Goal: Information Seeking & Learning: Check status

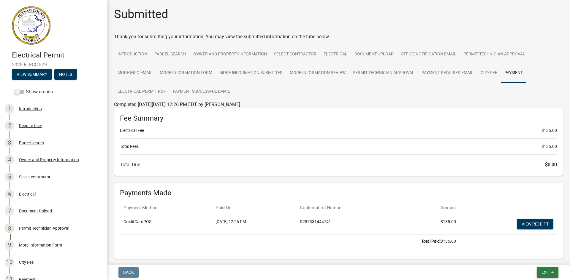
click at [547, 272] on span "Exit" at bounding box center [545, 272] width 9 height 5
click at [543, 257] on button "Save & Exit" at bounding box center [534, 257] width 47 height 14
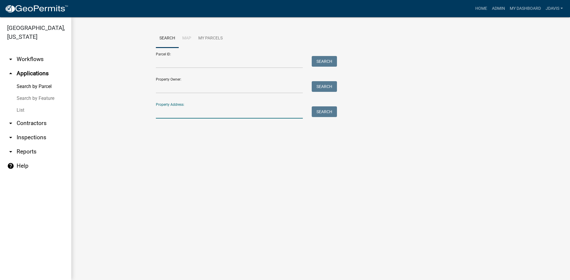
click at [196, 113] on input "Property Address:" at bounding box center [229, 113] width 147 height 12
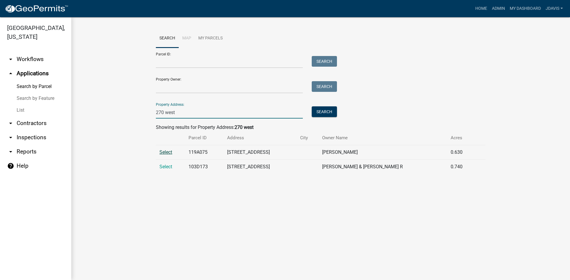
type input "270 west"
click at [170, 152] on span "Select" at bounding box center [165, 153] width 13 height 6
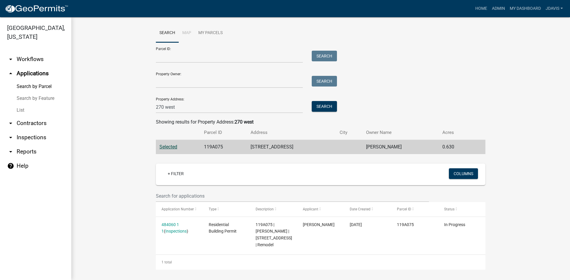
scroll to position [7, 0]
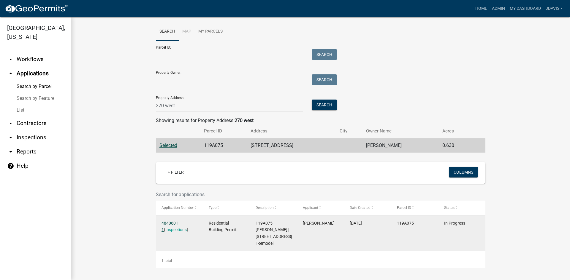
click at [162, 222] on link "484060 1 1" at bounding box center [170, 227] width 18 height 12
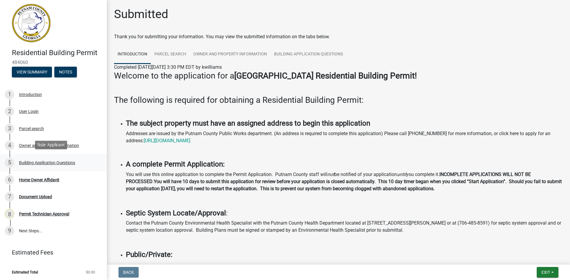
scroll to position [4, 0]
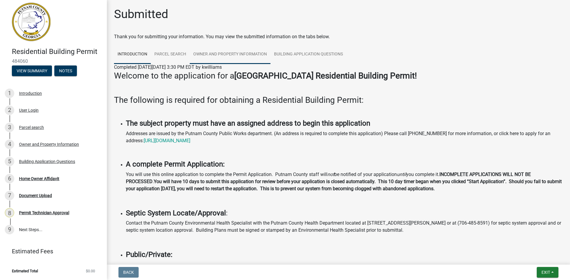
click at [248, 55] on link "Owner and Property Information" at bounding box center [230, 54] width 81 height 19
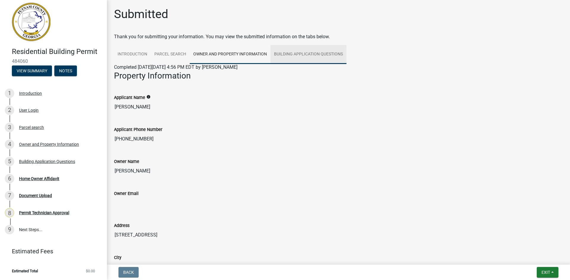
click at [320, 53] on link "Building Application Questions" at bounding box center [308, 54] width 76 height 19
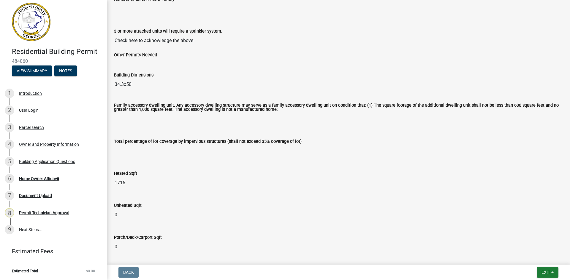
scroll to position [119, 0]
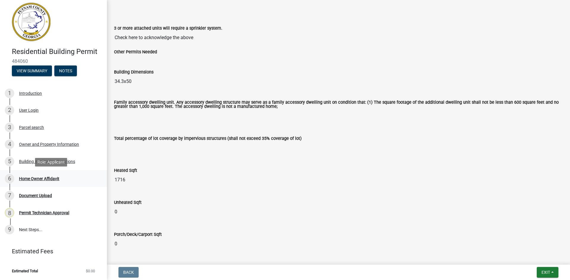
click at [51, 179] on div "Home Owner Affidavit" at bounding box center [39, 179] width 40 height 4
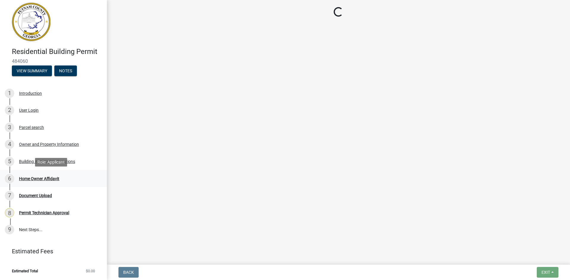
scroll to position [0, 0]
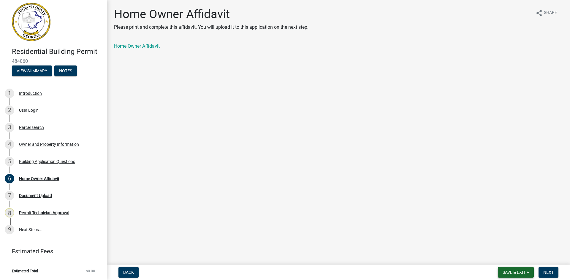
click at [514, 273] on span "Save & Exit" at bounding box center [513, 272] width 23 height 5
click at [516, 260] on button "Save & Exit" at bounding box center [509, 257] width 47 height 14
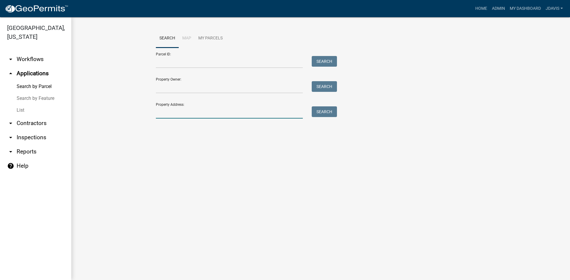
click at [198, 108] on input "Property Address:" at bounding box center [229, 113] width 147 height 12
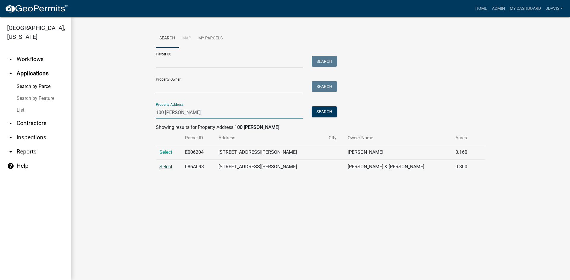
type input "100 [PERSON_NAME]"
click at [167, 166] on span "Select" at bounding box center [165, 167] width 13 height 6
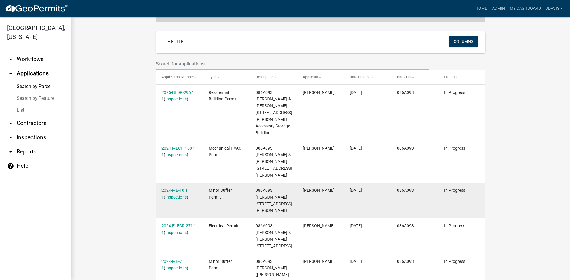
scroll to position [148, 0]
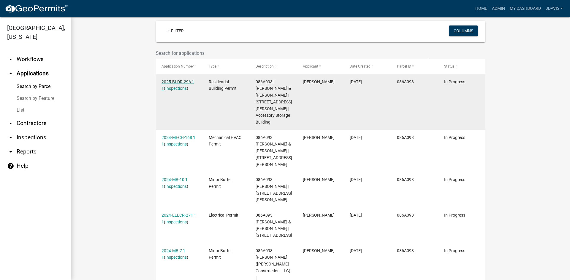
click at [179, 81] on link "2025-BLDR-296 1 1" at bounding box center [177, 86] width 33 height 12
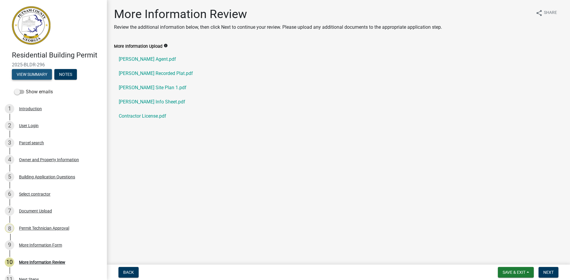
click at [36, 74] on button "View Summary" at bounding box center [32, 74] width 40 height 11
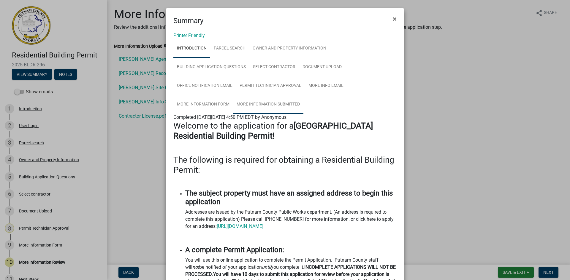
click at [263, 99] on link "More Information Submitted" at bounding box center [268, 104] width 70 height 19
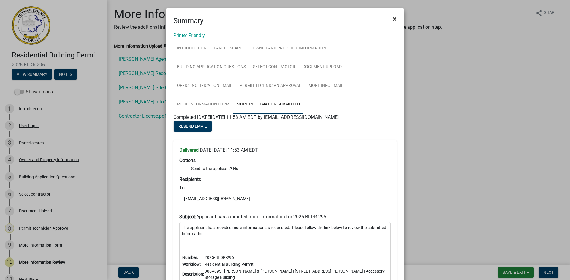
click at [393, 19] on span "×" at bounding box center [395, 19] width 4 height 8
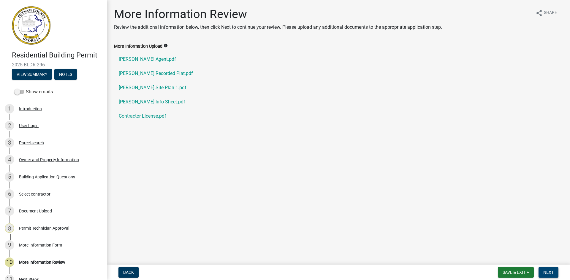
click at [545, 269] on button "Next" at bounding box center [548, 272] width 20 height 11
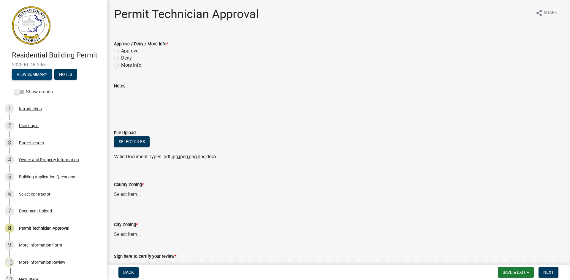
click at [43, 72] on button "View Summary" at bounding box center [32, 74] width 40 height 11
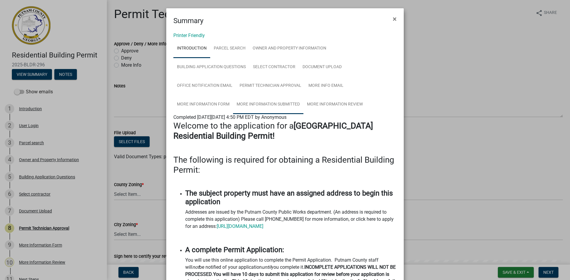
click at [273, 106] on link "More Information Submitted" at bounding box center [268, 104] width 70 height 19
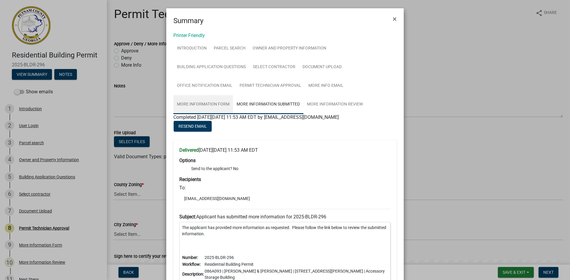
click at [208, 104] on link "More Information Form" at bounding box center [203, 104] width 60 height 19
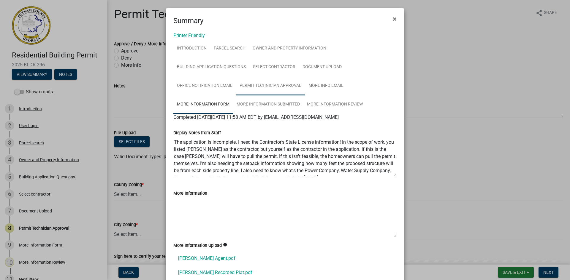
click at [283, 83] on link "Permit Technician Approval" at bounding box center [270, 86] width 69 height 19
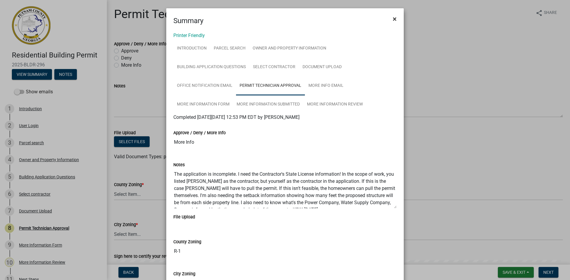
click at [395, 18] on button "×" at bounding box center [394, 19] width 13 height 17
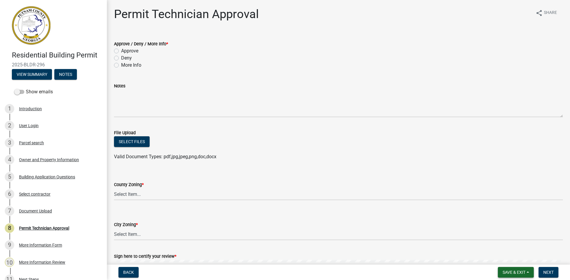
click at [513, 272] on span "Save & Exit" at bounding box center [513, 272] width 23 height 5
click at [514, 260] on button "Save & Exit" at bounding box center [509, 257] width 47 height 14
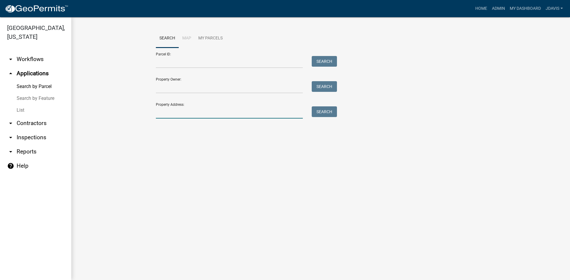
click at [217, 112] on input "Property Address:" at bounding box center [229, 113] width 147 height 12
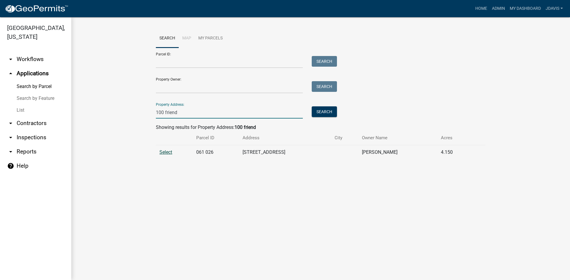
type input "100 friend"
click at [162, 154] on span "Select" at bounding box center [165, 153] width 13 height 6
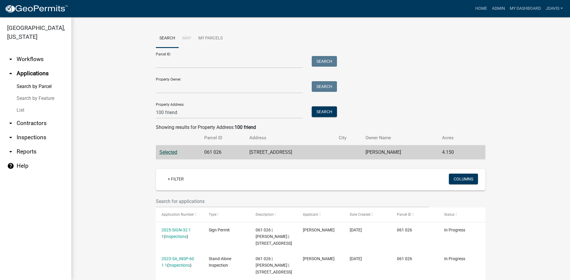
scroll to position [29, 0]
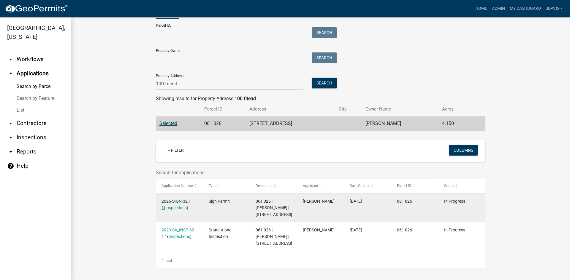
click at [173, 201] on link "2025-SIGN-32 1 1" at bounding box center [175, 205] width 29 height 12
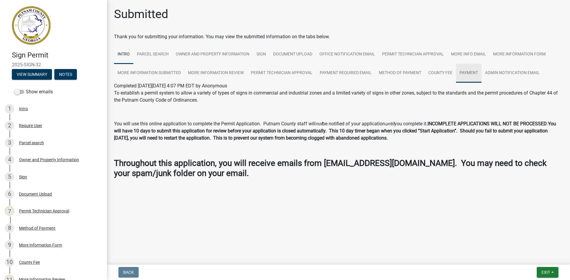
click at [473, 72] on link "Payment" at bounding box center [469, 73] width 26 height 19
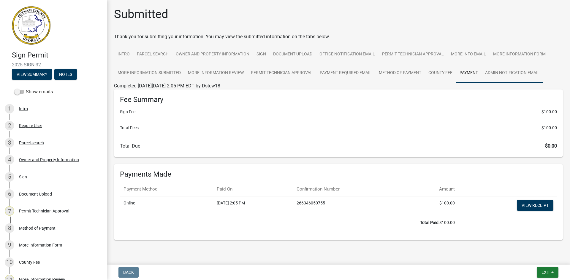
click at [512, 72] on link "Admin Notification Email" at bounding box center [512, 73] width 62 height 19
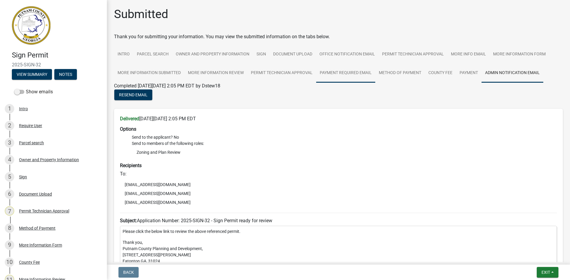
click at [339, 73] on link "Payment Required Email" at bounding box center [345, 73] width 59 height 19
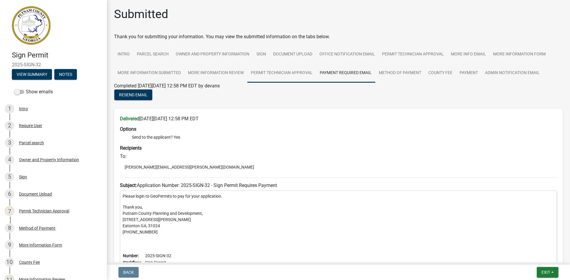
click at [294, 71] on link "Permit Technician Approval" at bounding box center [281, 73] width 69 height 19
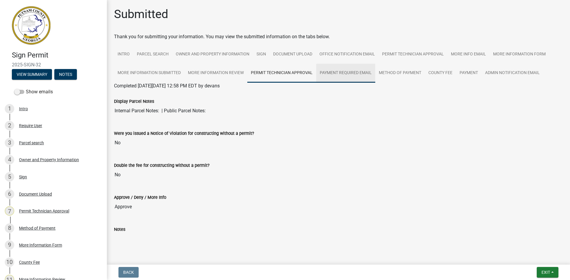
click at [360, 69] on link "Payment Required Email" at bounding box center [345, 73] width 59 height 19
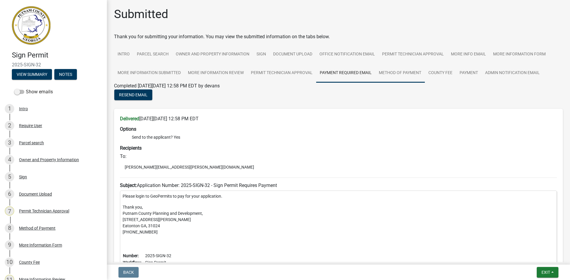
click at [407, 71] on link "Method of Payment" at bounding box center [400, 73] width 50 height 19
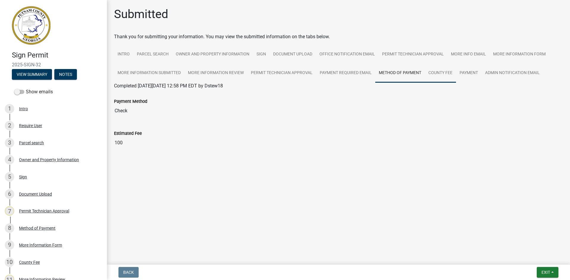
click at [441, 74] on link "County Fee" at bounding box center [440, 73] width 31 height 19
click at [477, 70] on link "Payment" at bounding box center [469, 73] width 26 height 19
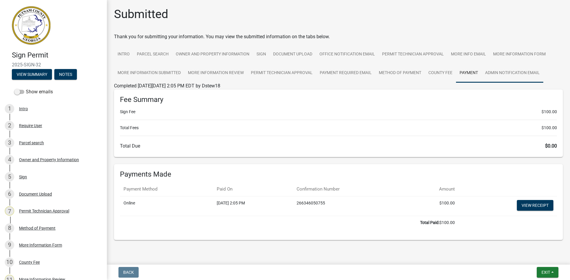
click at [521, 74] on link "Admin Notification Email" at bounding box center [512, 73] width 62 height 19
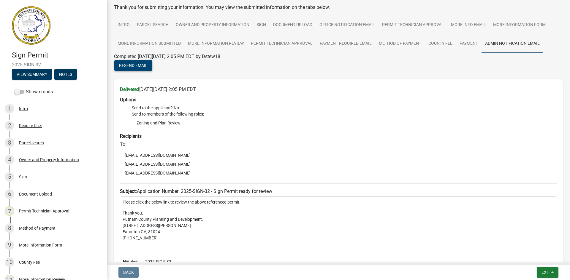
scroll to position [30, 0]
click at [139, 65] on span "Resend Email" at bounding box center [133, 65] width 28 height 5
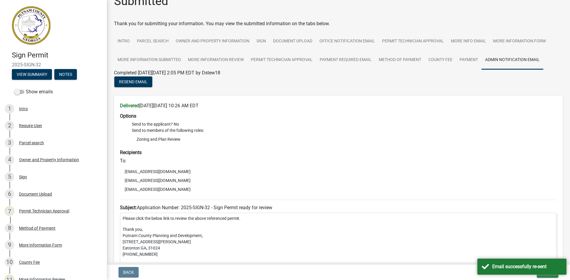
scroll to position [0, 0]
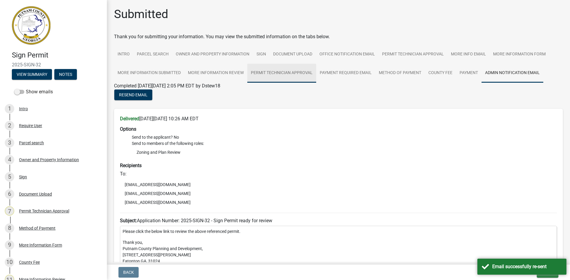
click at [280, 74] on link "Permit Technician Approval" at bounding box center [281, 73] width 69 height 19
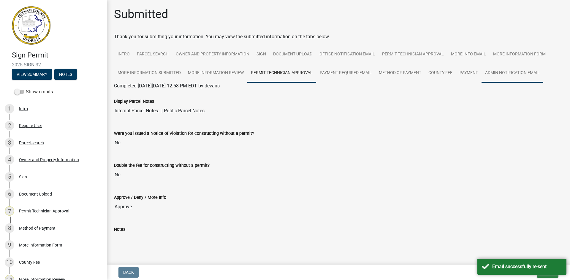
click at [516, 73] on link "Admin Notification Email" at bounding box center [512, 73] width 62 height 19
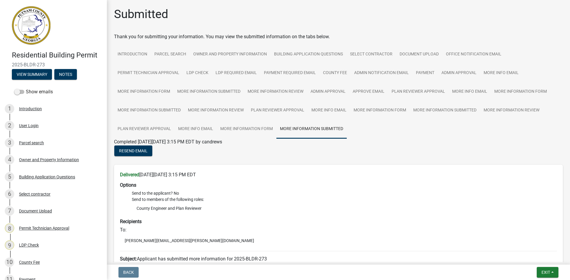
scroll to position [114, 0]
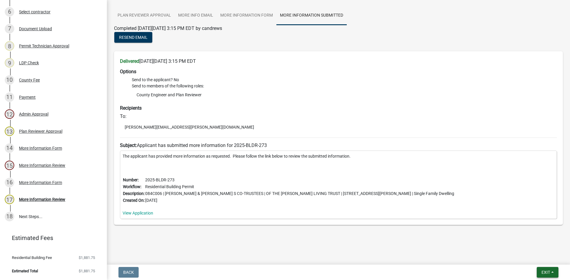
click at [544, 274] on span "Exit" at bounding box center [545, 272] width 9 height 5
click at [547, 256] on button "Save & Exit" at bounding box center [534, 257] width 47 height 14
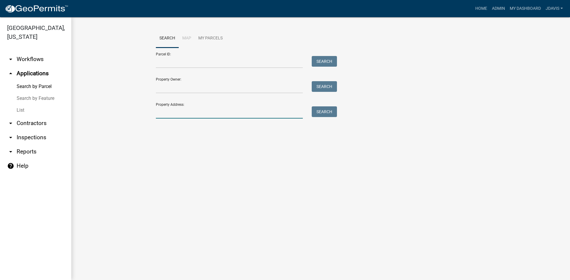
click at [215, 115] on input "Property Address:" at bounding box center [229, 113] width 147 height 12
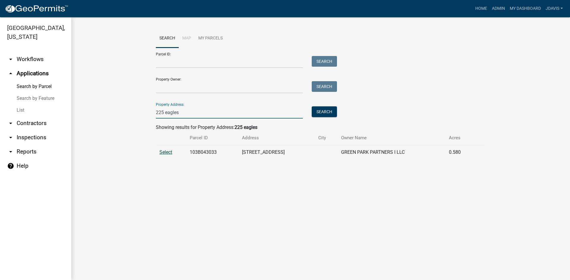
click at [169, 152] on span "Select" at bounding box center [165, 153] width 13 height 6
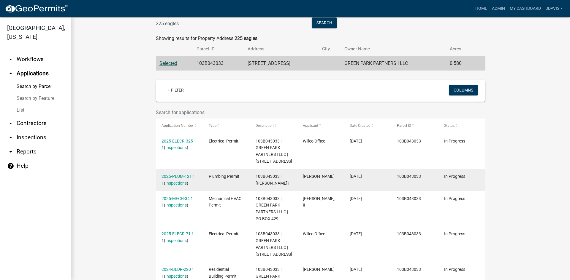
scroll to position [171, 0]
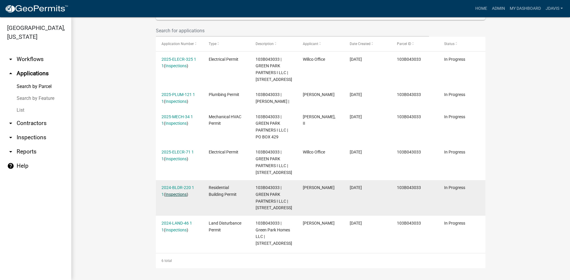
click at [178, 195] on link "Inspections" at bounding box center [175, 194] width 21 height 5
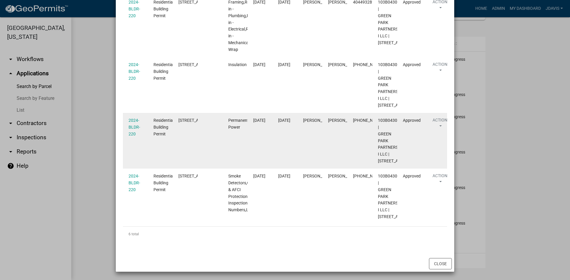
scroll to position [414, 0]
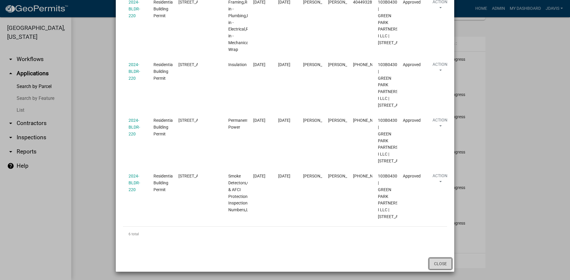
click at [440, 264] on button "Close" at bounding box center [440, 263] width 23 height 11
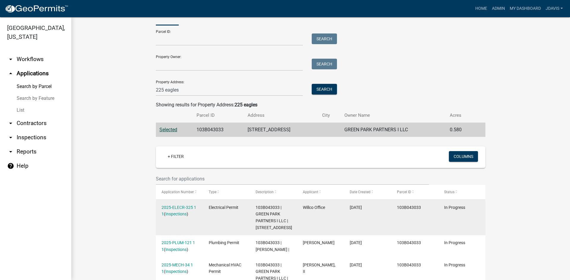
scroll to position [0, 0]
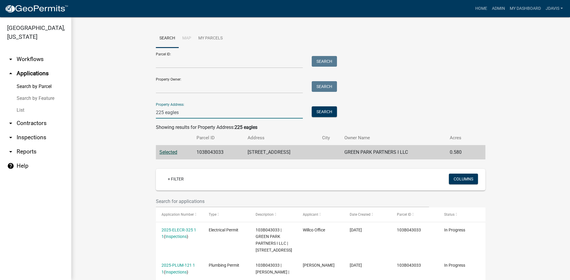
drag, startPoint x: 178, startPoint y: 113, endPoint x: 140, endPoint y: 113, distance: 38.0
click at [142, 113] on wm-workflow-application-search-view "Search Map My Parcels Parcel ID: Search Property Owner: Search Property Address…" at bounding box center [320, 234] width 475 height 410
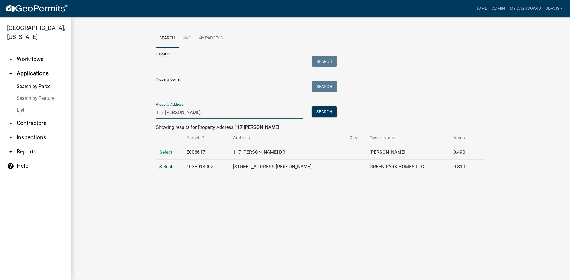
type input "117 martin"
click at [170, 167] on span "Select" at bounding box center [165, 167] width 13 height 6
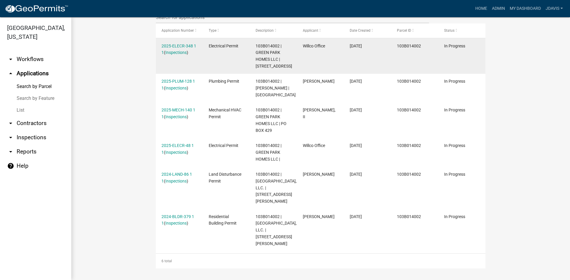
scroll to position [198, 0]
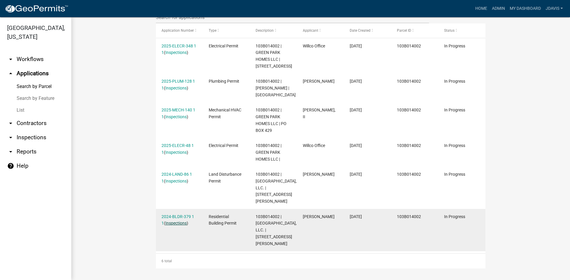
click at [174, 224] on link "Inspections" at bounding box center [175, 223] width 21 height 5
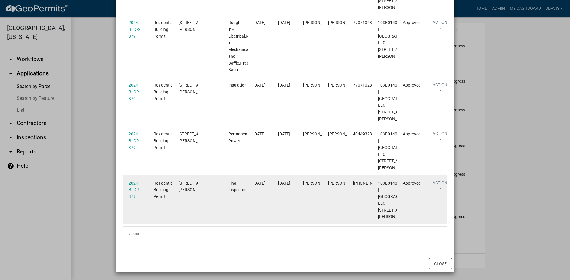
scroll to position [436, 0]
click at [135, 181] on link "2024-BLDR-379" at bounding box center [134, 190] width 12 height 18
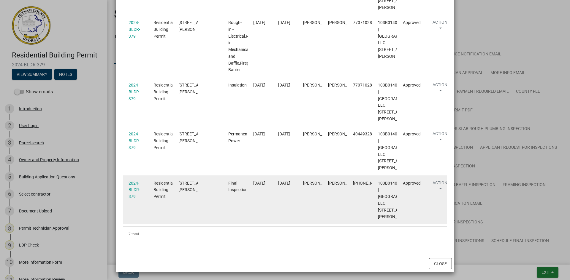
click at [126, 176] on datatable-body-cell "2024-BLDR-379" at bounding box center [135, 200] width 25 height 49
click at [128, 181] on link "2024-BLDR-379" at bounding box center [134, 190] width 12 height 18
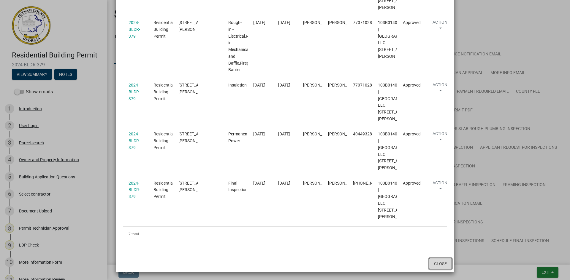
click at [441, 268] on button "Close" at bounding box center [440, 263] width 23 height 11
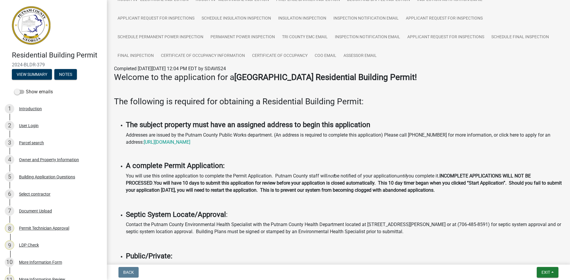
scroll to position [208, 0]
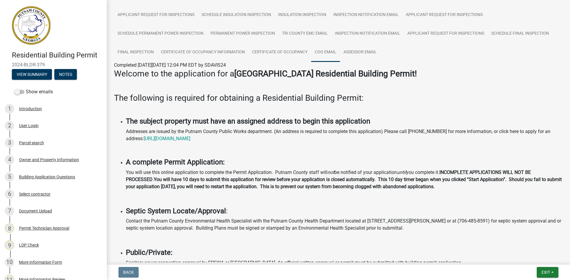
click at [325, 52] on link "COO Email" at bounding box center [325, 52] width 29 height 19
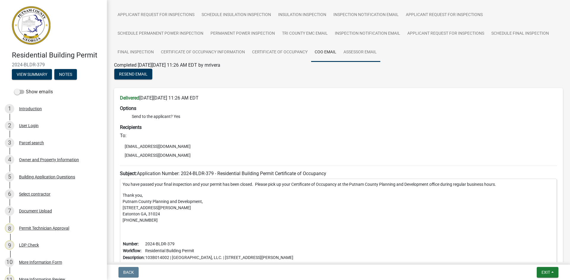
click at [372, 53] on link "Assessor Email" at bounding box center [360, 52] width 40 height 19
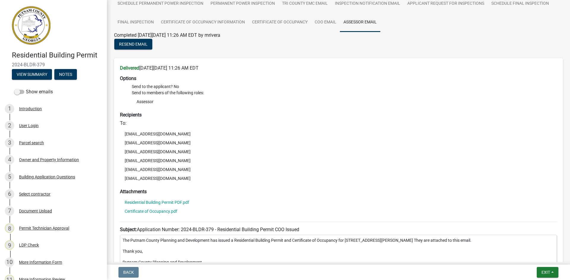
scroll to position [237, 0]
click at [331, 23] on link "COO Email" at bounding box center [325, 22] width 29 height 19
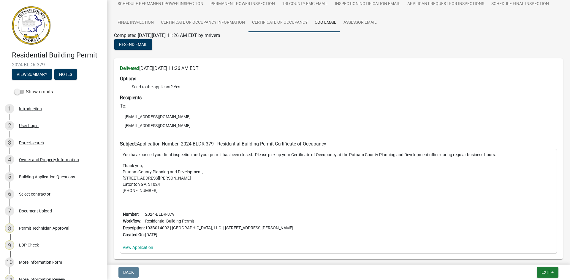
click at [270, 22] on link "Certificate of Occupancy" at bounding box center [279, 22] width 63 height 19
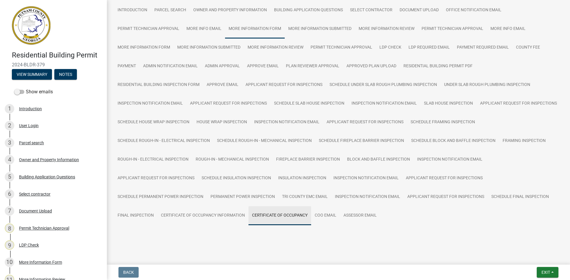
scroll to position [51, 0]
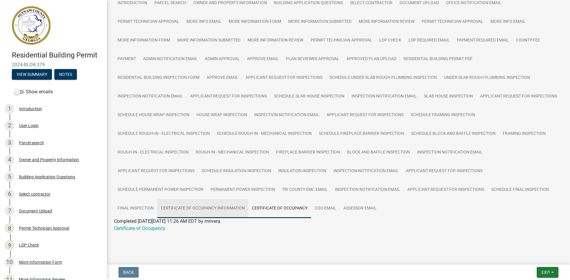
click at [227, 210] on link "Certificate of Occupancy Information" at bounding box center [202, 208] width 91 height 19
click at [374, 209] on link "Assessor Email" at bounding box center [360, 208] width 40 height 19
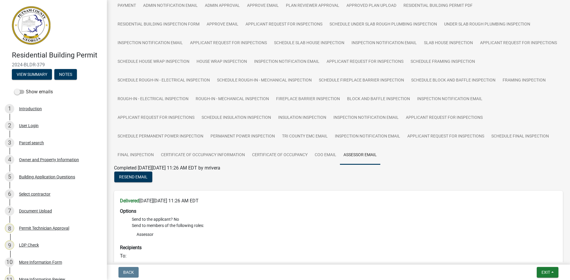
scroll to position [170, 0]
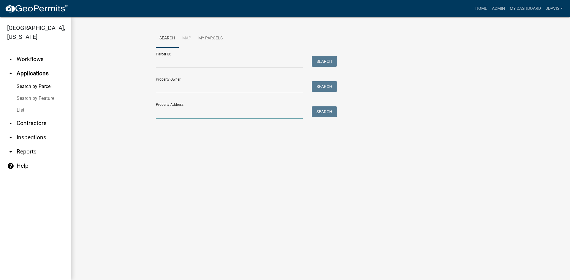
click at [220, 111] on input "Property Address:" at bounding box center [229, 113] width 147 height 12
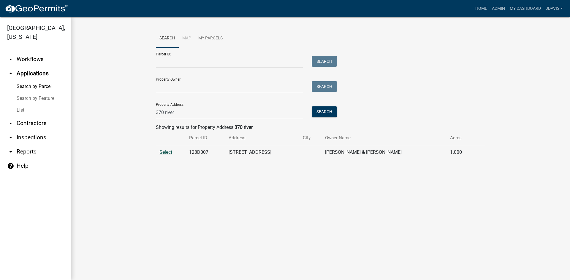
click at [166, 152] on span "Select" at bounding box center [165, 153] width 13 height 6
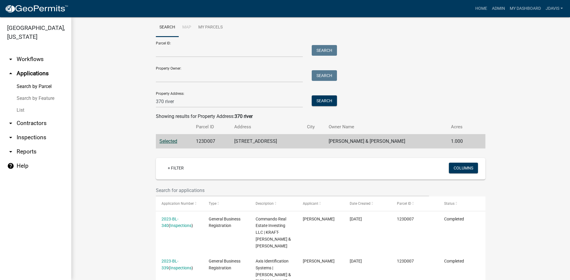
scroll to position [3, 0]
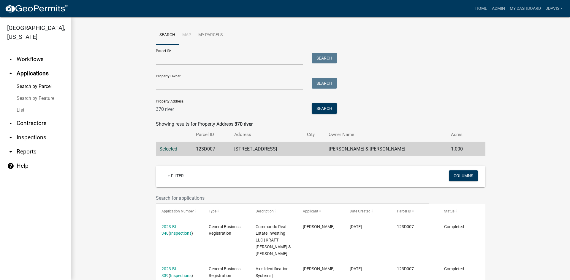
click at [180, 112] on input "370 river" at bounding box center [229, 109] width 147 height 12
type input "3"
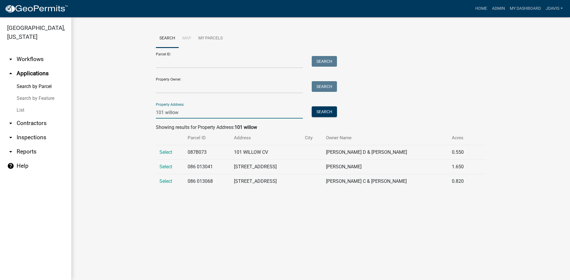
scroll to position [0, 0]
type input "101 willow"
click at [170, 152] on span "Select" at bounding box center [165, 153] width 13 height 6
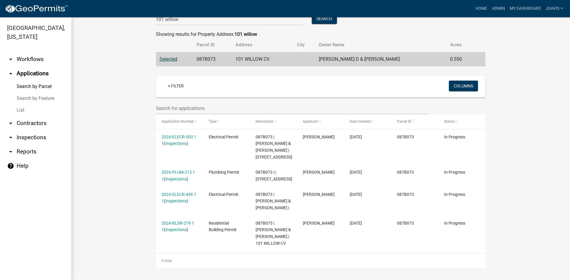
scroll to position [113, 0]
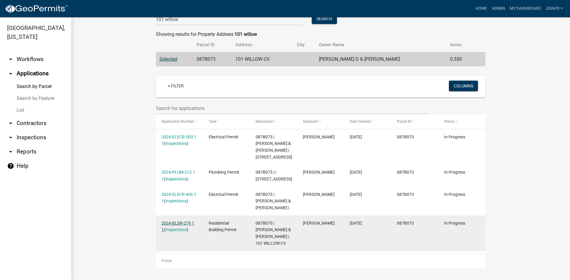
click at [181, 221] on link "2024-BLDR-279 1 1" at bounding box center [177, 227] width 33 height 12
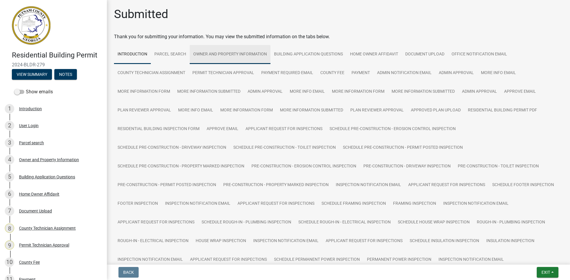
click at [251, 53] on link "Owner and Property Information" at bounding box center [230, 54] width 81 height 19
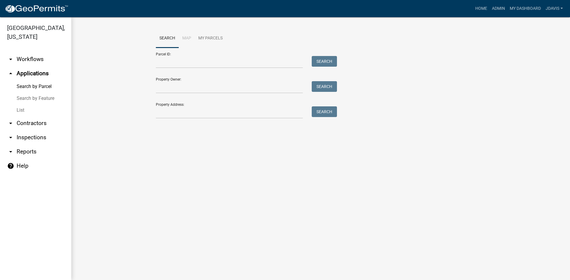
click at [35, 59] on link "arrow_drop_down Workflows" at bounding box center [35, 59] width 71 height 14
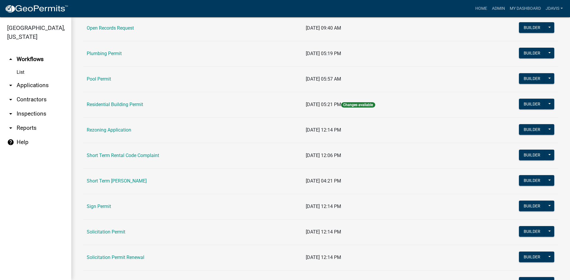
scroll to position [653, 0]
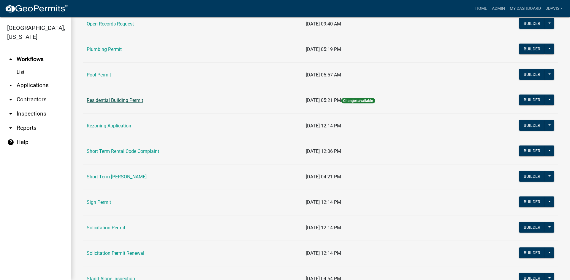
click at [119, 101] on link "Residential Building Permit" at bounding box center [115, 101] width 56 height 6
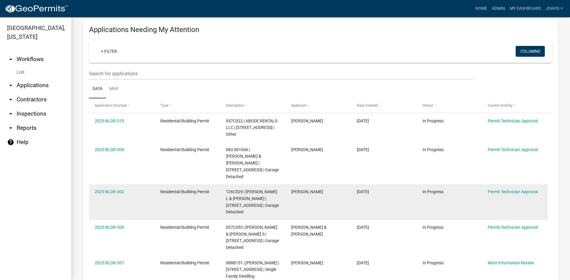
scroll to position [89, 0]
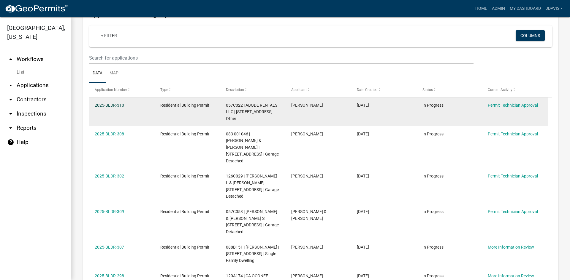
click at [111, 105] on link "2025-BLDR-310" at bounding box center [109, 105] width 29 height 5
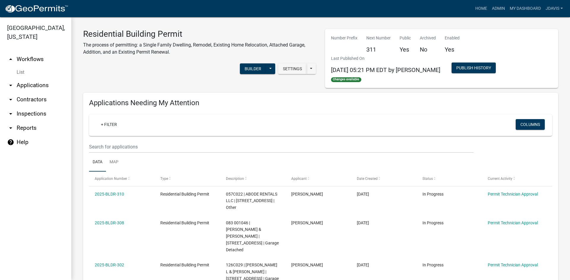
click at [34, 56] on link "arrow_drop_up Workflows" at bounding box center [35, 59] width 71 height 14
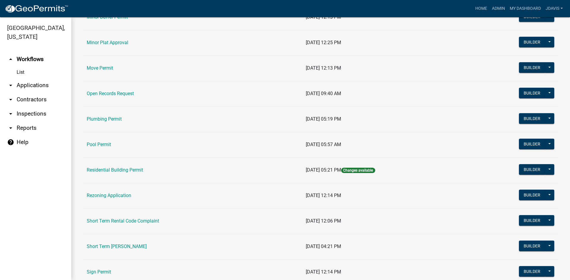
scroll to position [593, 0]
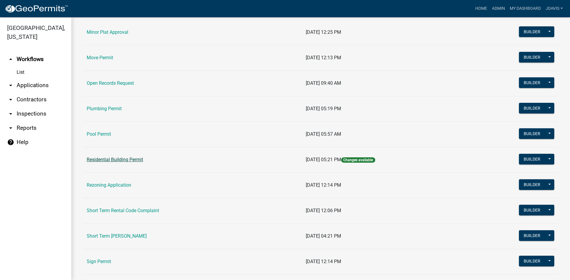
click at [133, 158] on link "Residential Building Permit" at bounding box center [115, 160] width 56 height 6
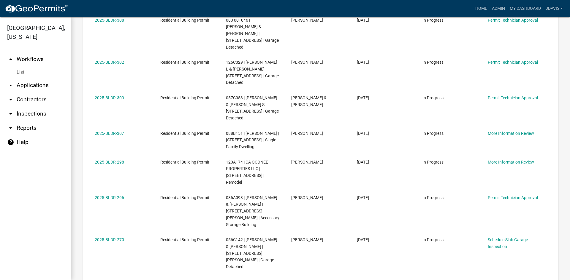
scroll to position [297, 0]
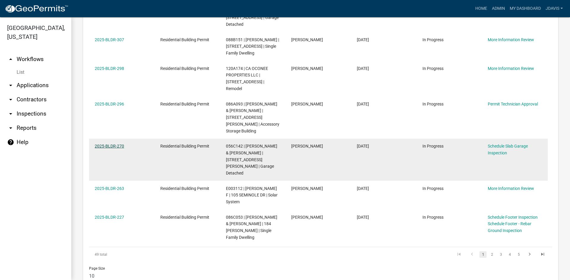
click at [117, 144] on link "2025-BLDR-270" at bounding box center [109, 146] width 29 height 5
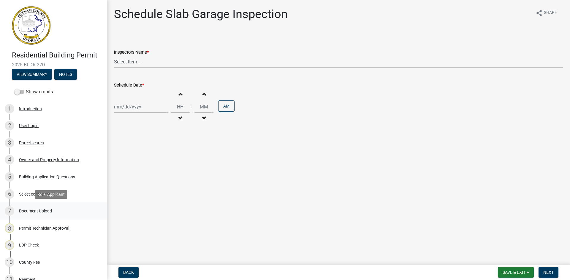
click at [43, 211] on div "Document Upload" at bounding box center [35, 211] width 33 height 4
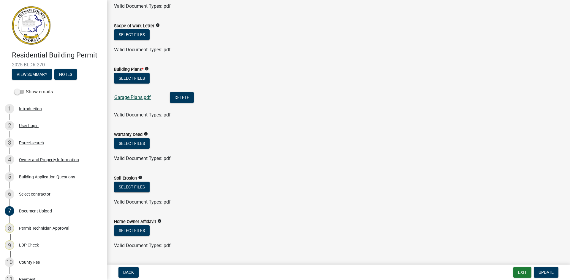
scroll to position [297, 0]
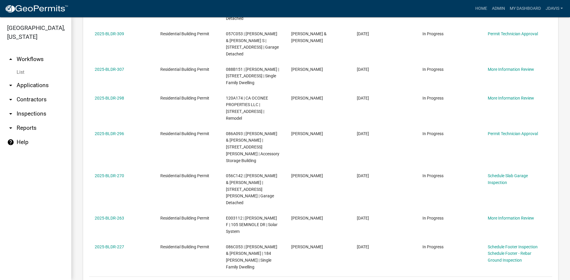
scroll to position [415, 0]
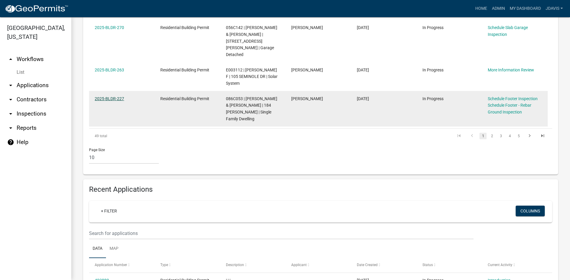
click at [113, 96] on link "2025-BLDR-227" at bounding box center [109, 98] width 29 height 5
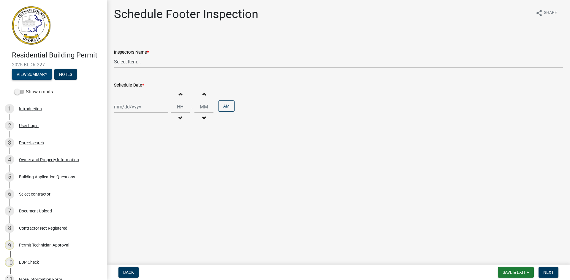
click at [34, 76] on button "View Summary" at bounding box center [32, 74] width 40 height 11
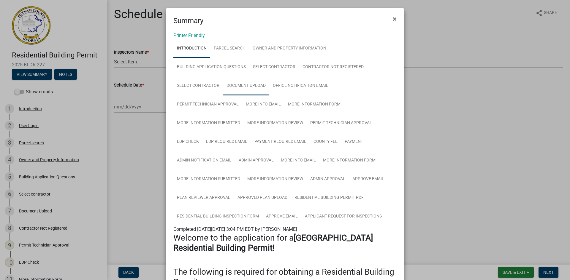
click at [260, 85] on link "Document Upload" at bounding box center [246, 86] width 46 height 19
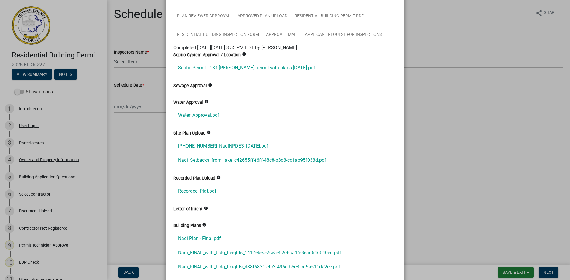
scroll to position [175, 0]
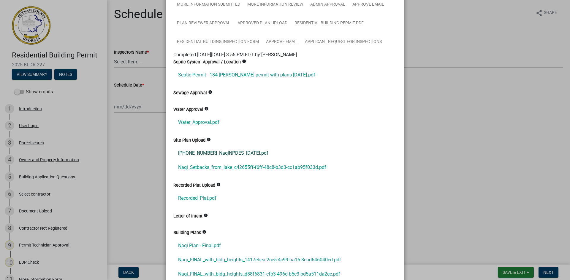
click at [233, 156] on link "2025-1026-1_NaqiNPDES_5.19.25.pdf" at bounding box center [284, 153] width 223 height 14
click at [210, 166] on link "Naqi_Setbacks_from_lake_c42655ff-f6ff-48c8-b3d3-cc1ab95f033d.pdf" at bounding box center [284, 168] width 223 height 14
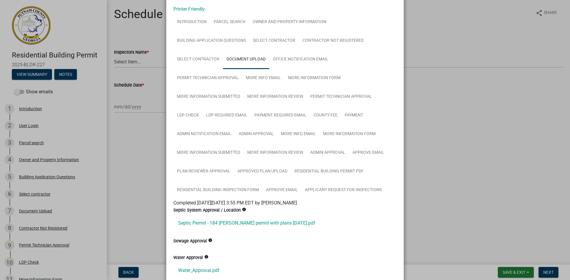
scroll to position [0, 0]
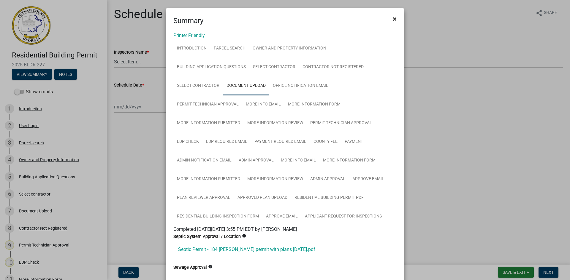
click at [393, 20] on span "×" at bounding box center [395, 19] width 4 height 8
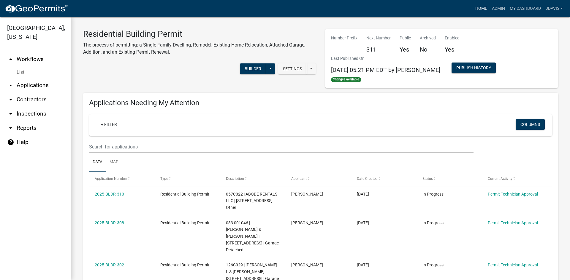
click at [479, 7] on link "Home" at bounding box center [481, 8] width 17 height 11
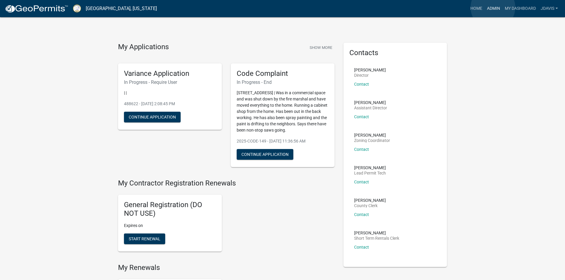
click at [493, 7] on link "Admin" at bounding box center [494, 8] width 18 height 11
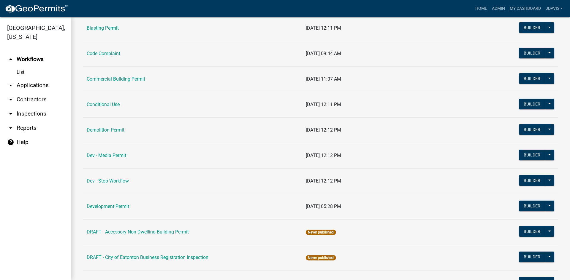
scroll to position [89, 0]
